Goal: Information Seeking & Learning: Learn about a topic

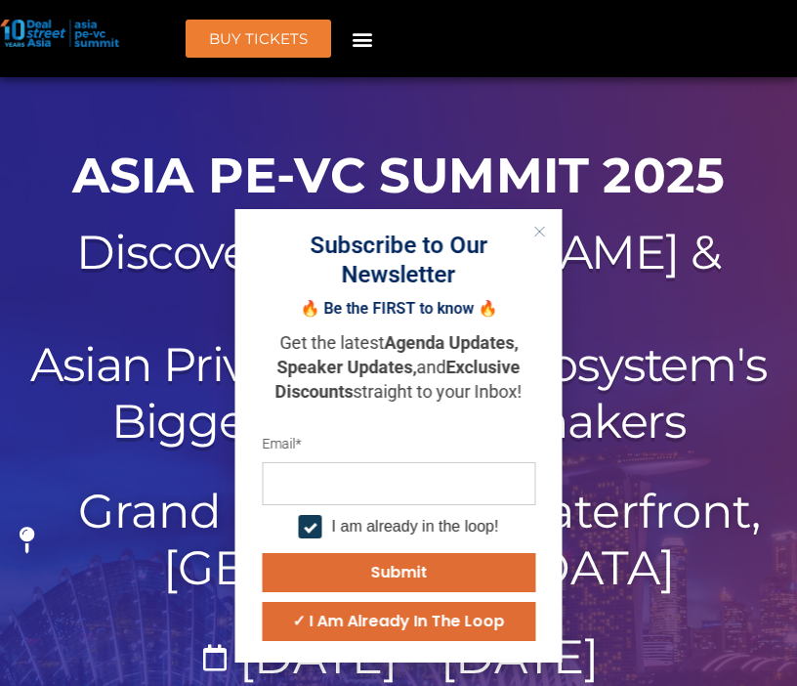
scroll to position [83, 0]
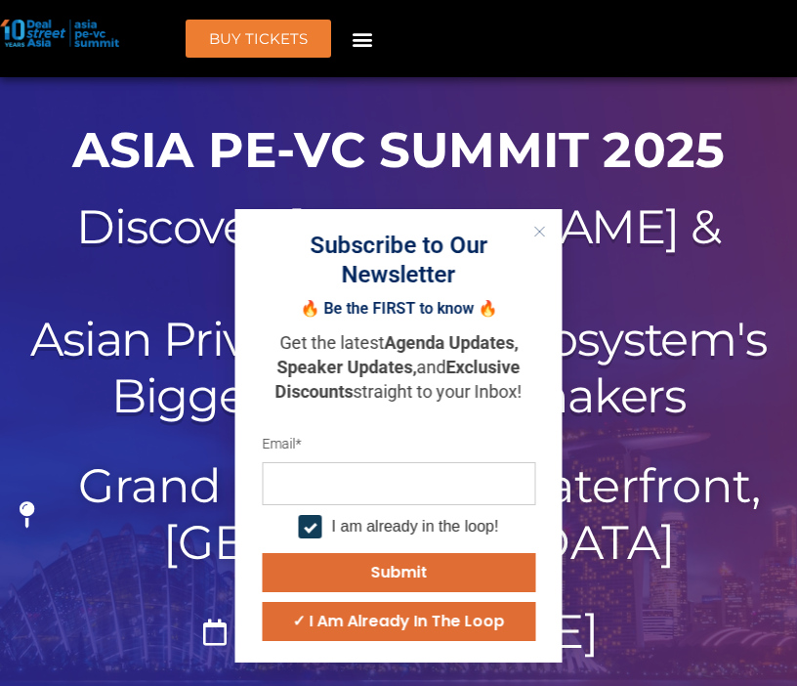
click at [541, 235] on icon "Close" at bounding box center [540, 232] width 12 height 12
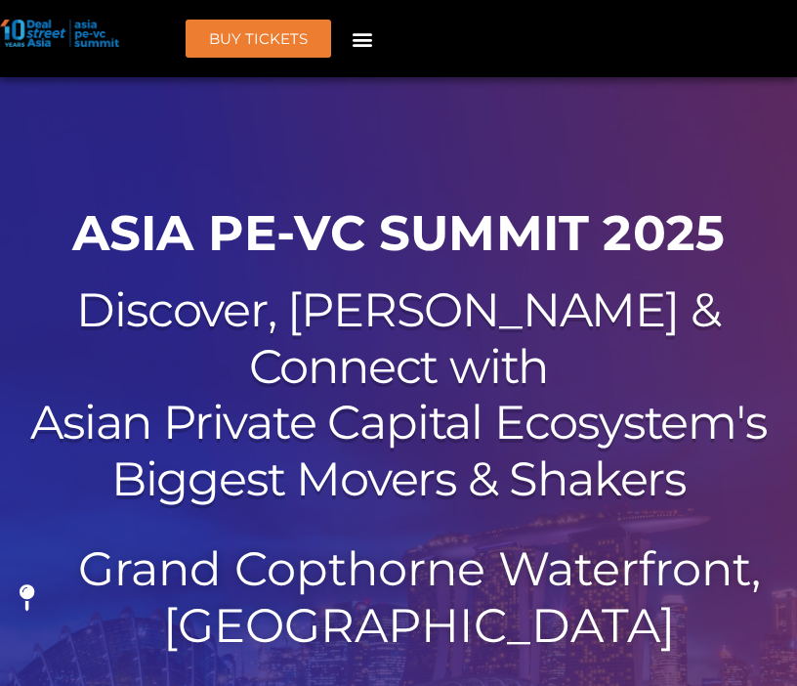
scroll to position [0, 0]
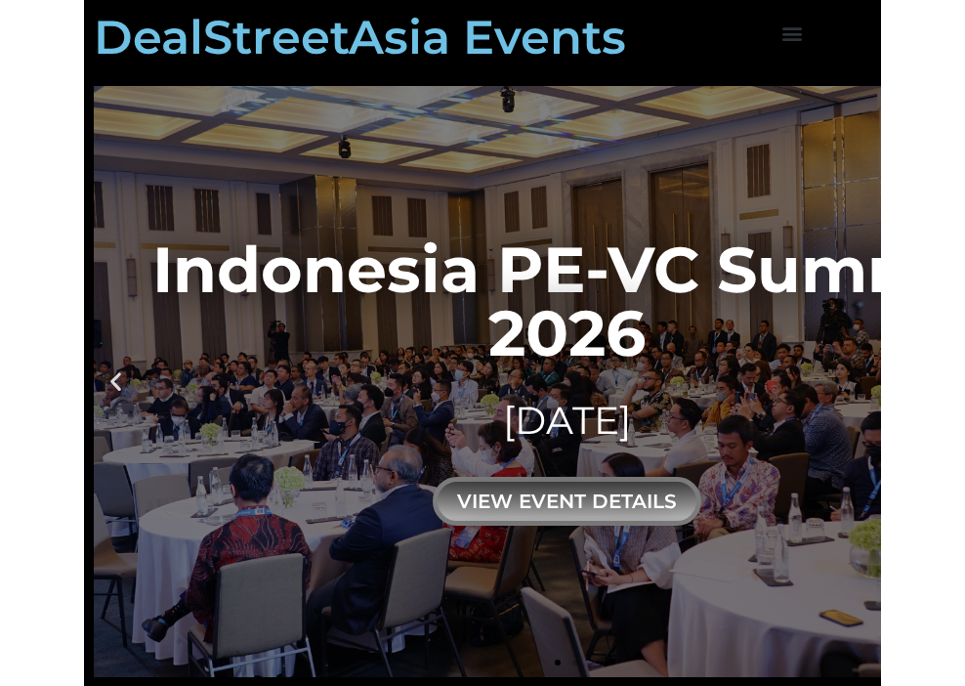
scroll to position [10, 10]
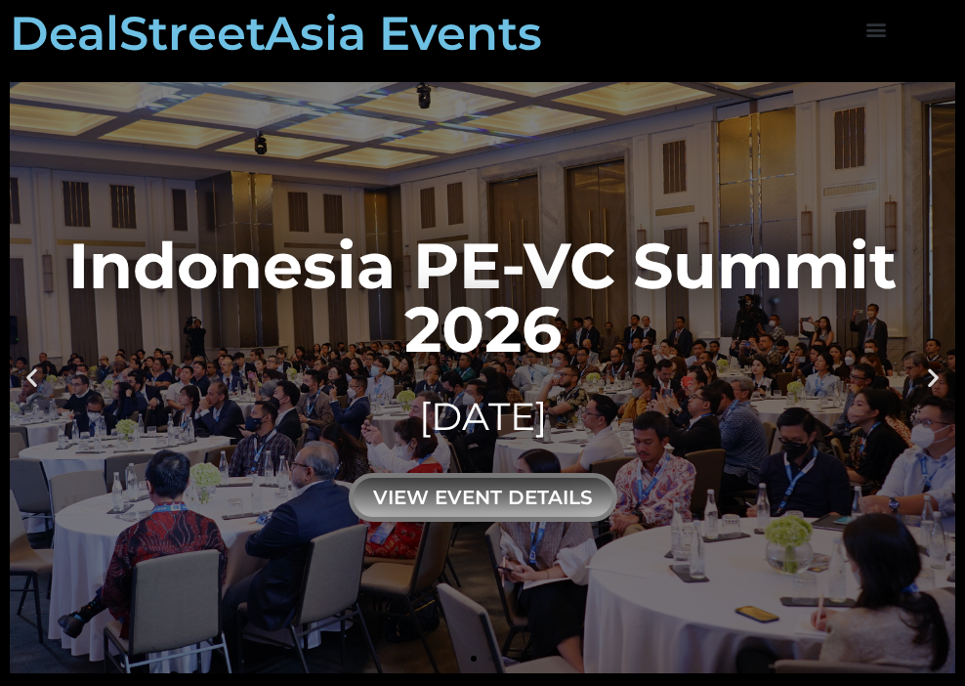
click at [796, 375] on icon "Next slide" at bounding box center [933, 377] width 24 height 24
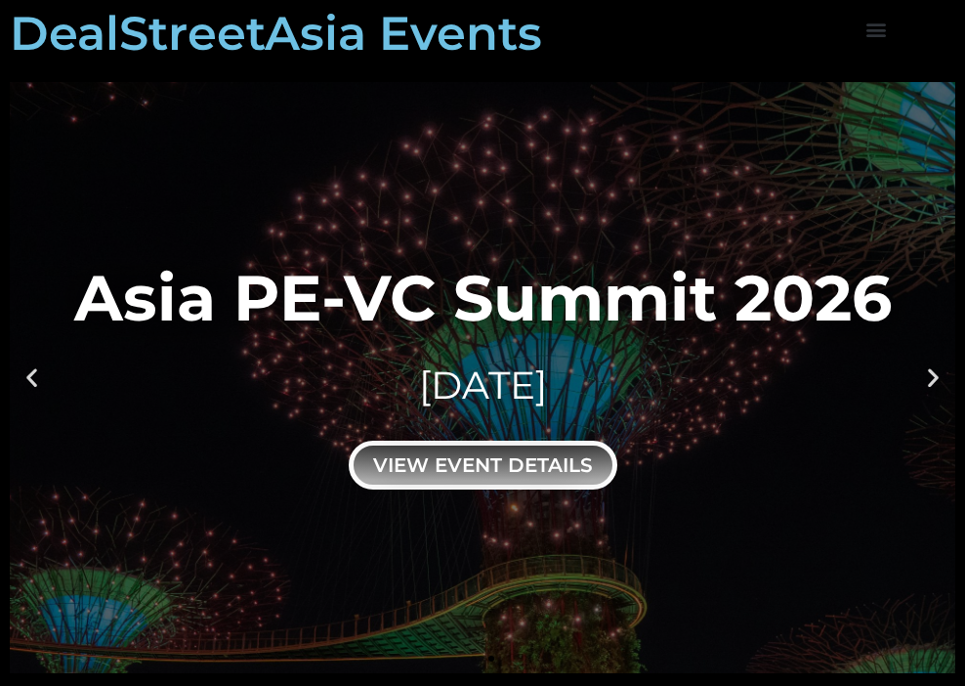
click at [562, 455] on div "view event details" at bounding box center [483, 465] width 269 height 49
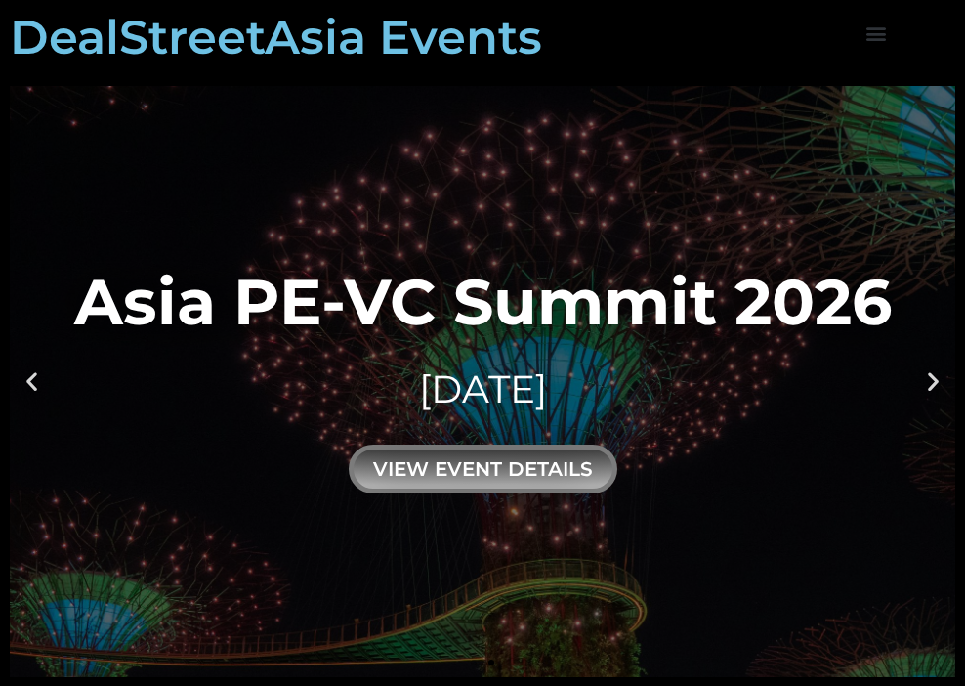
scroll to position [0, 0]
click at [32, 380] on icon "Previous slide" at bounding box center [32, 381] width 24 height 24
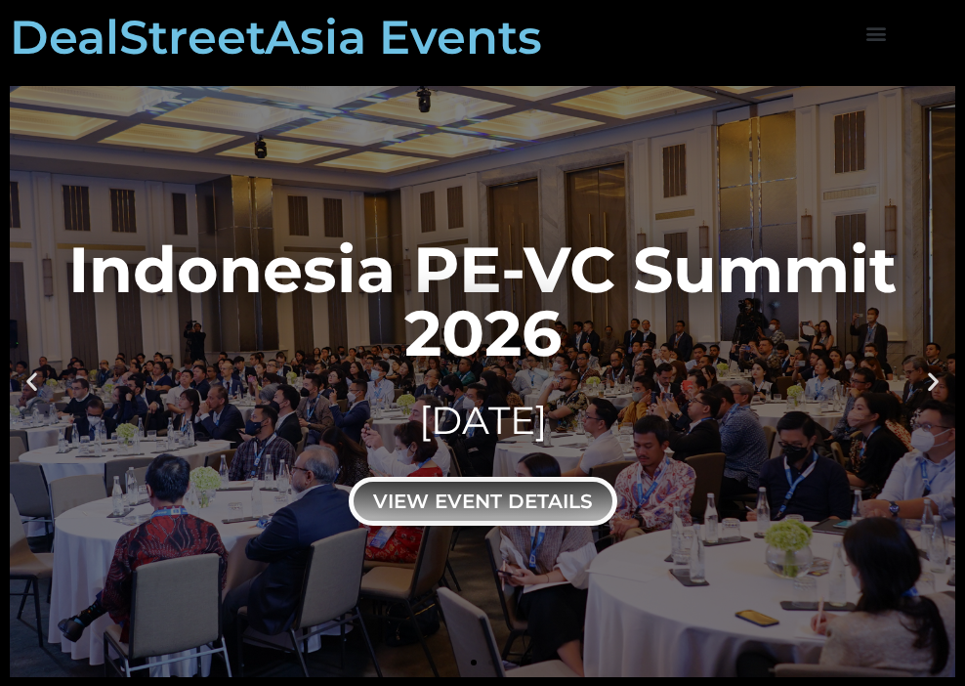
click at [414, 491] on div "view event details" at bounding box center [483, 500] width 269 height 49
click at [487, 512] on div "view event details" at bounding box center [483, 500] width 269 height 49
